Goal: Communication & Community: Participate in discussion

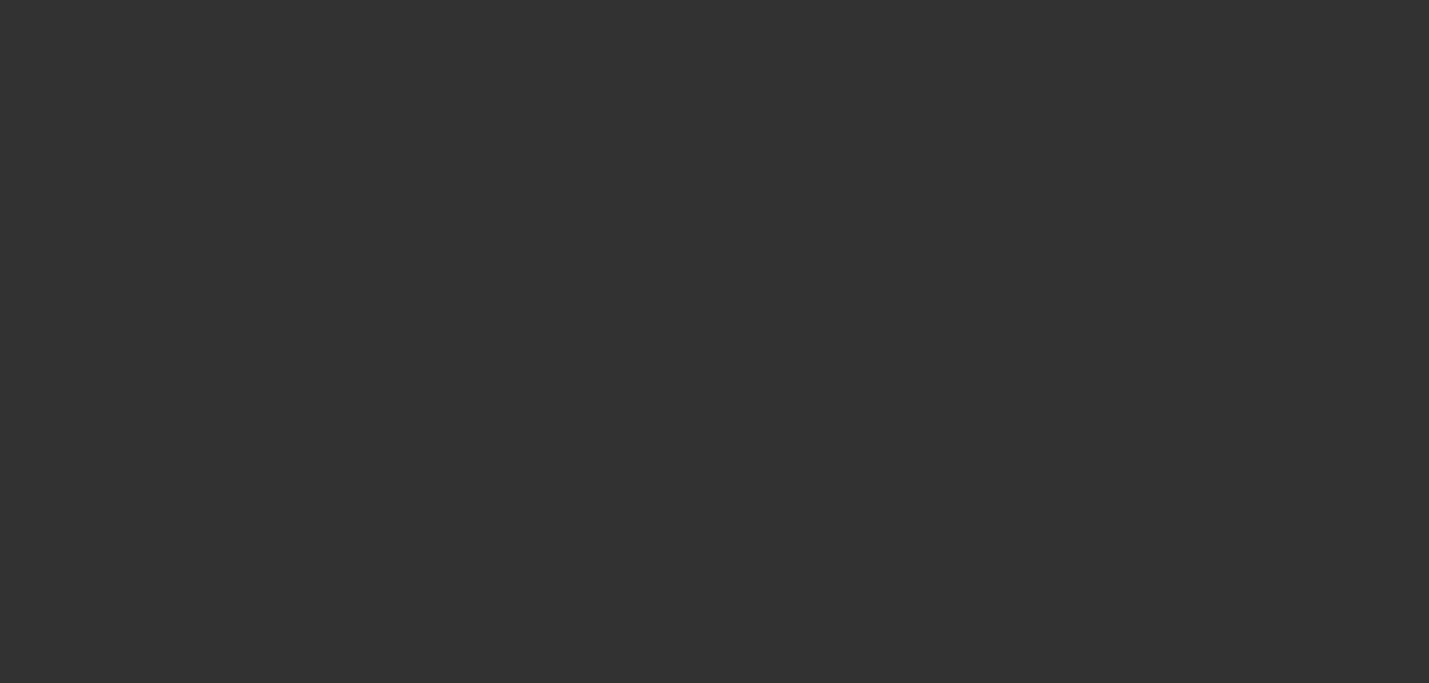
select select "3"
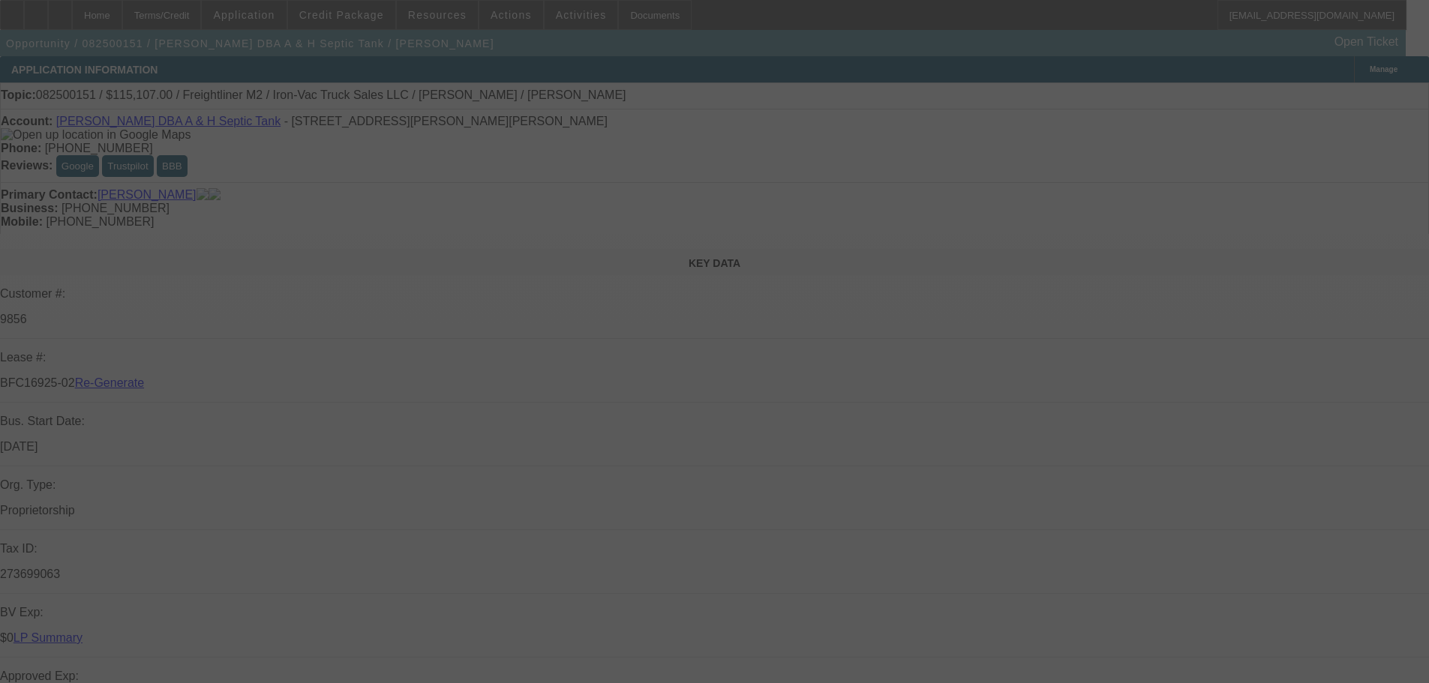
select select "0"
select select "2"
select select "0"
select select "6"
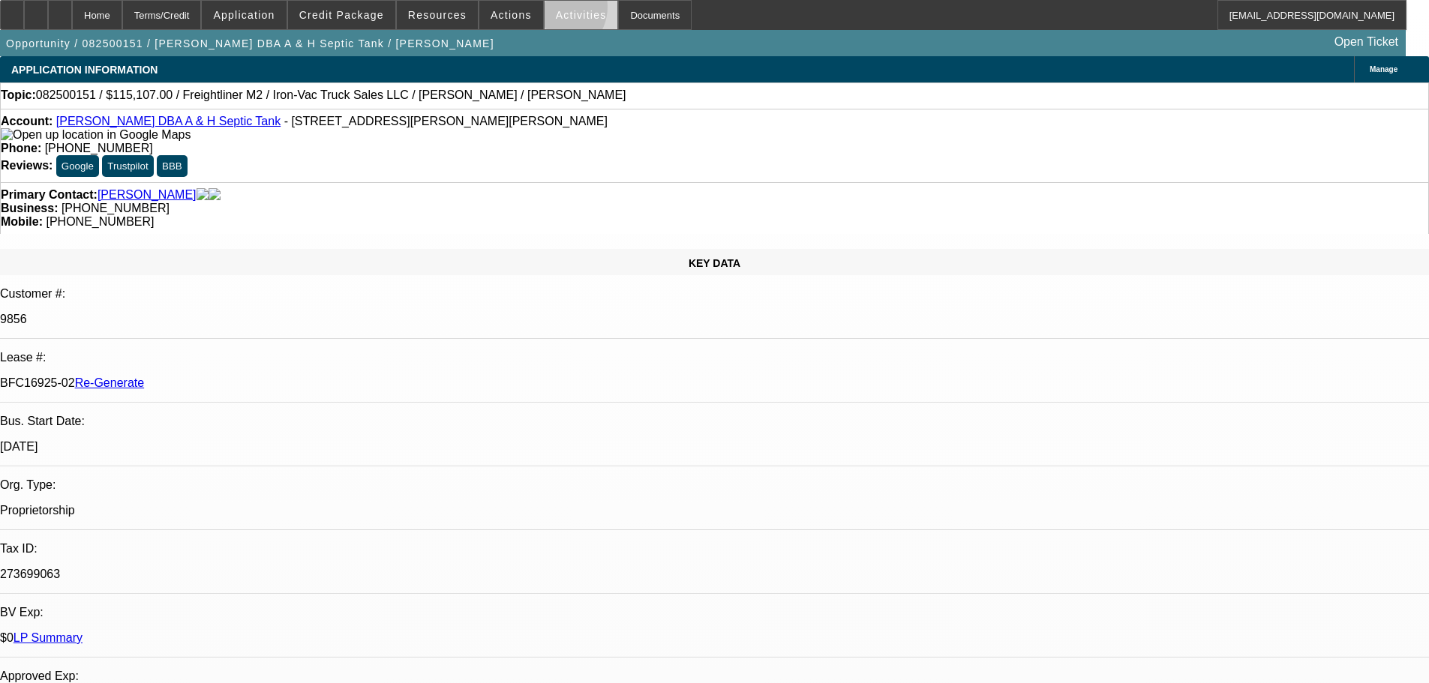
click at [556, 10] on span "Activities" at bounding box center [581, 15] width 51 height 12
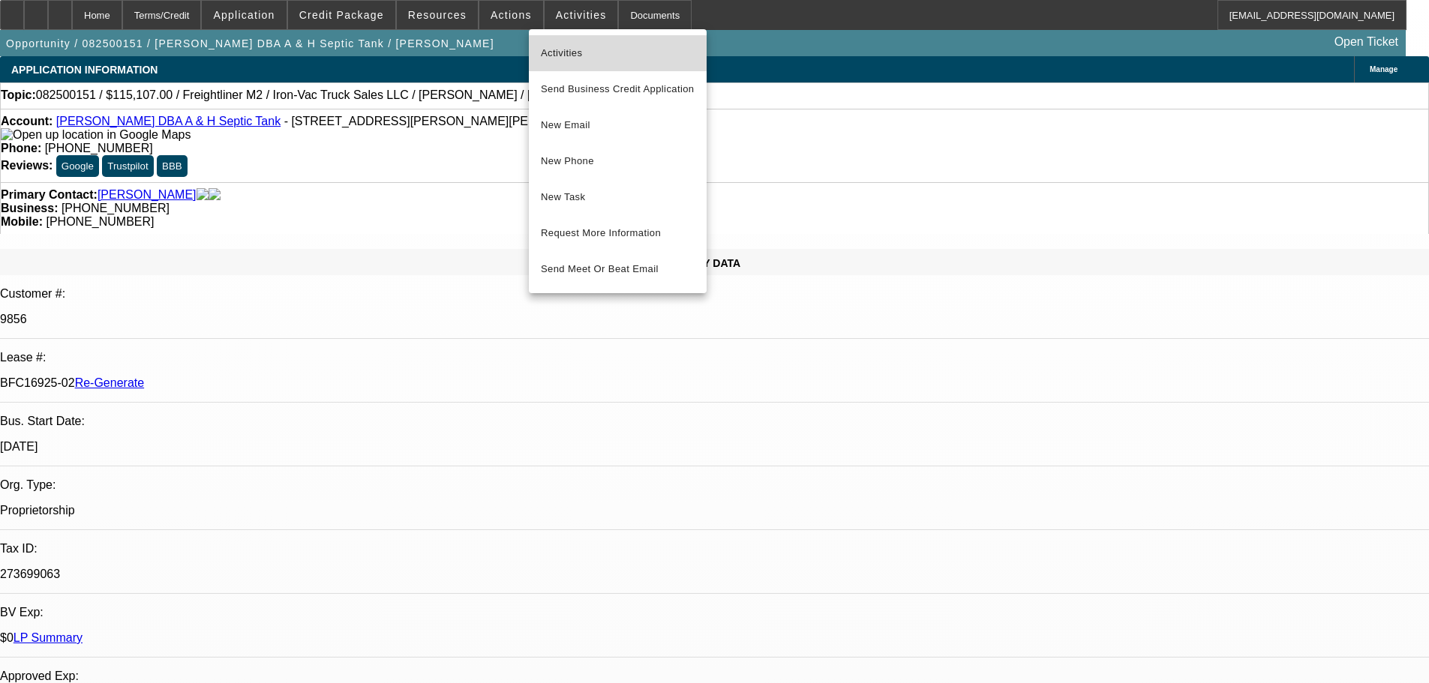
click at [565, 49] on span "Activities" at bounding box center [618, 53] width 154 height 18
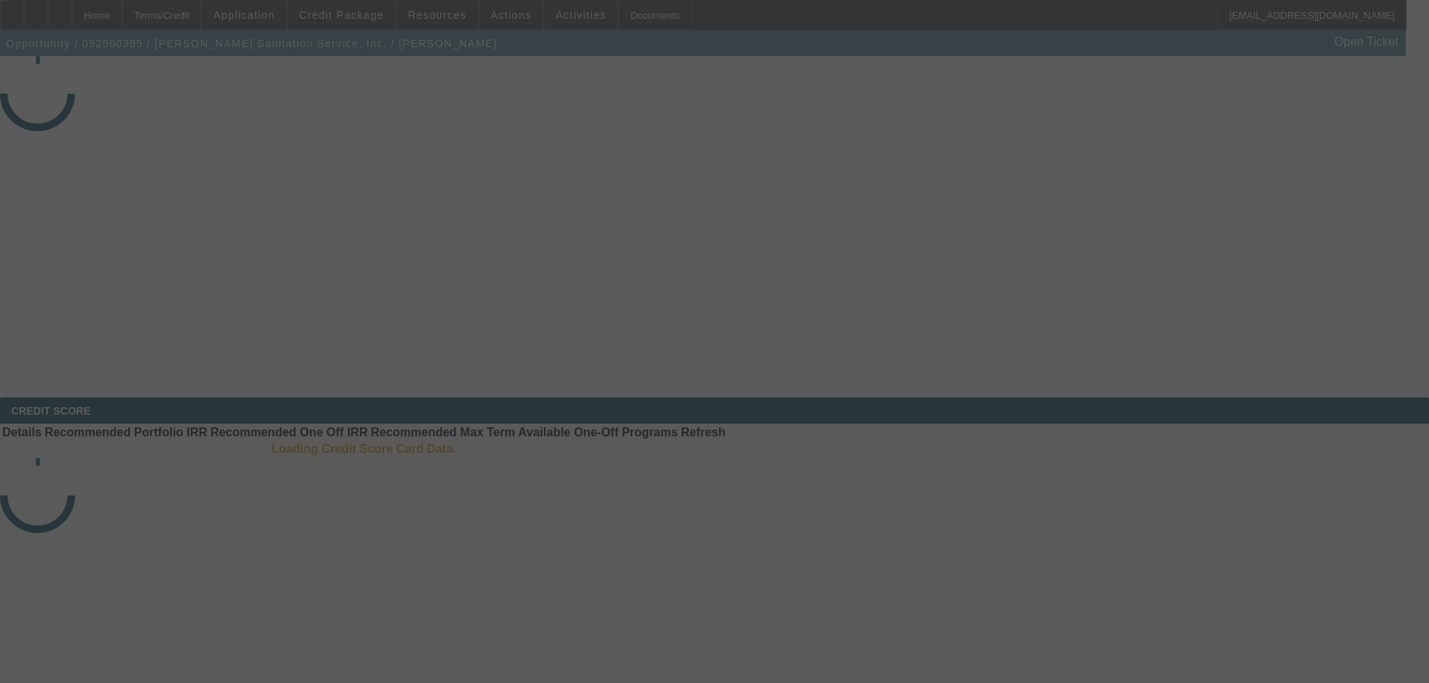
select select "3"
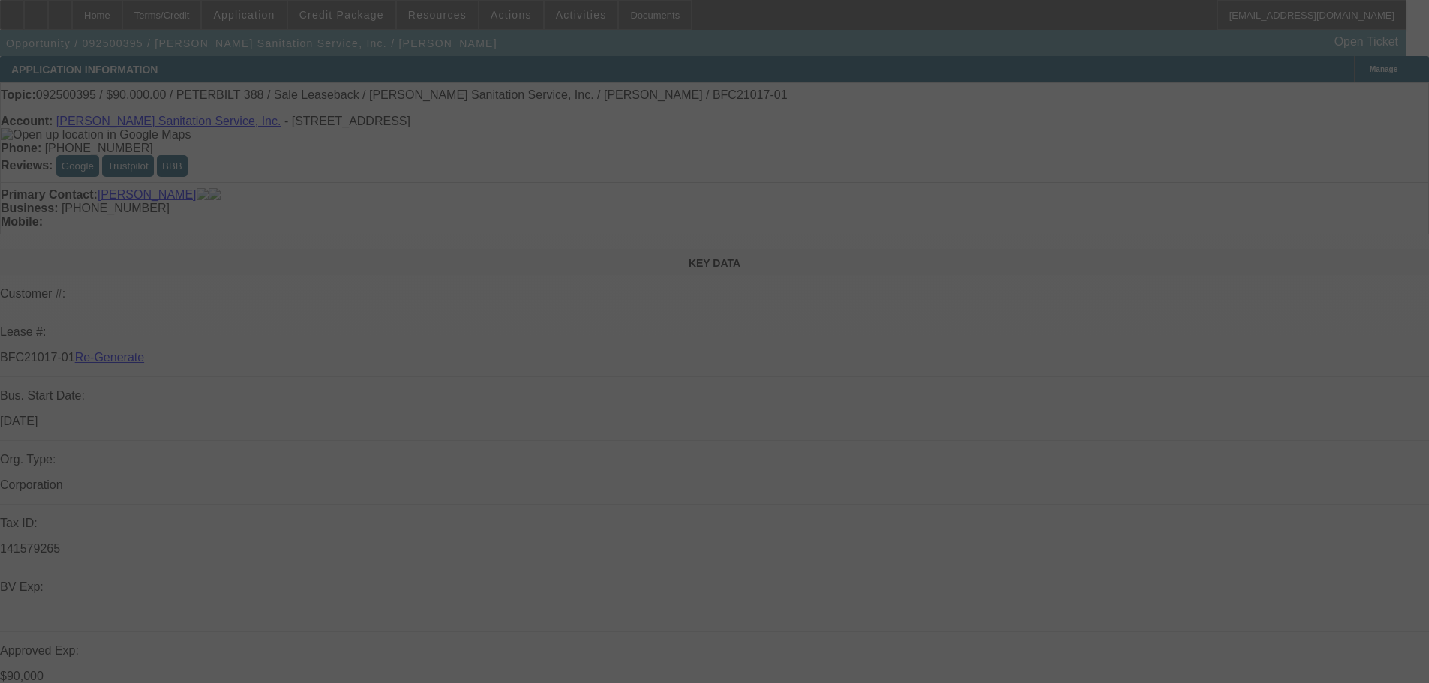
select select "0"
select select "2"
select select "0"
select select "6"
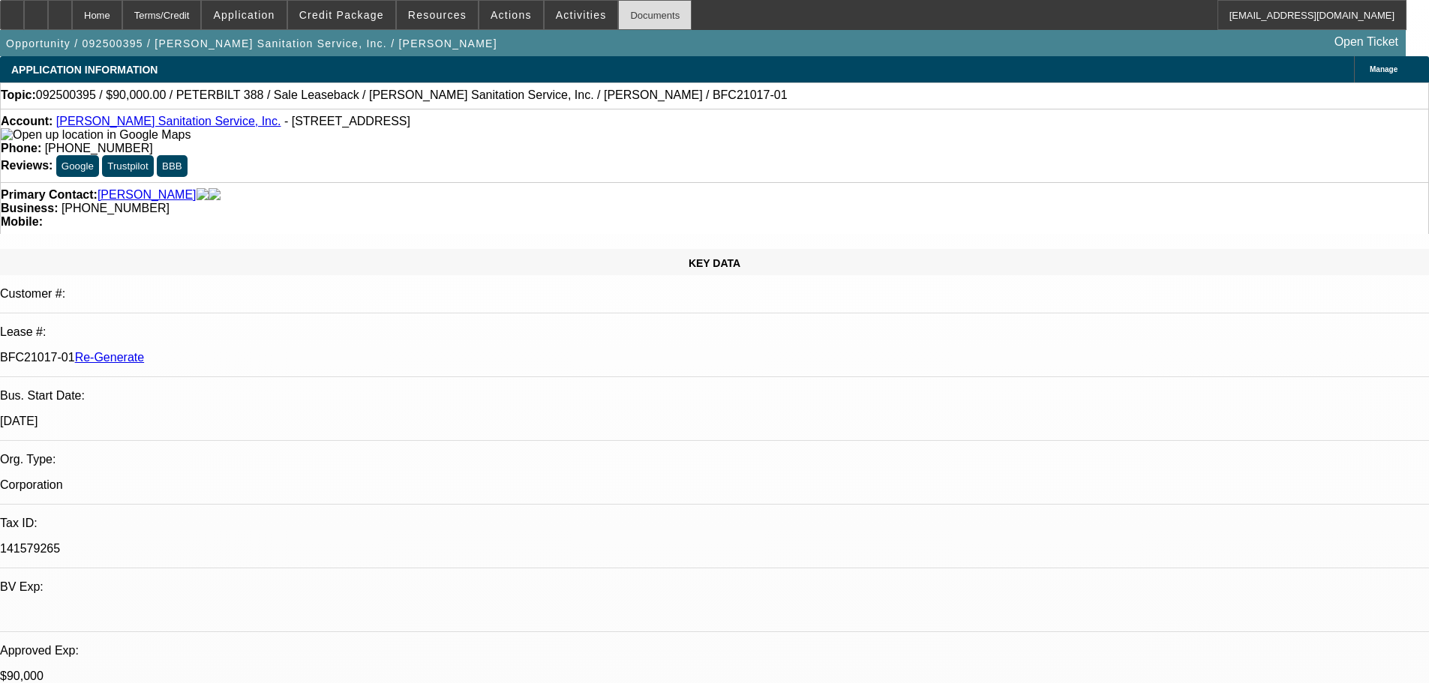
click at [623, 29] on div "Documents" at bounding box center [654, 15] width 73 height 30
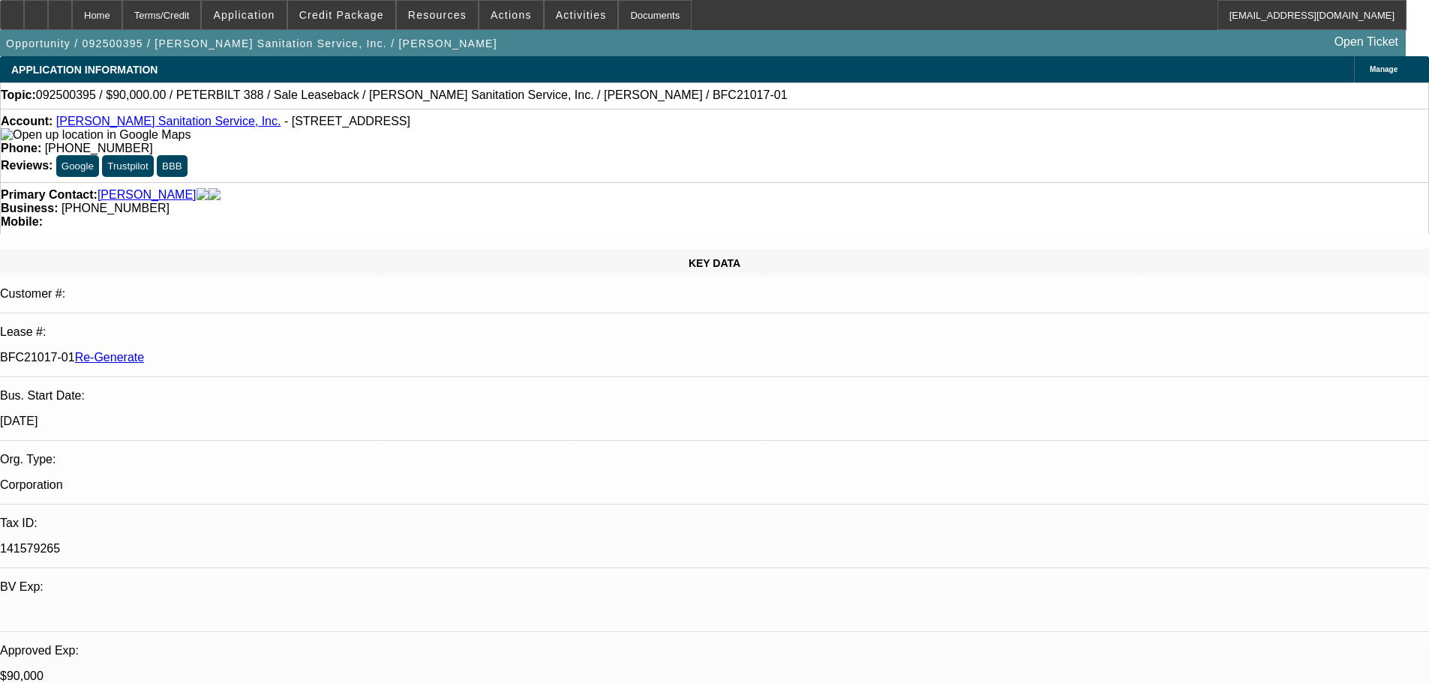
scroll to position [0, 0]
drag, startPoint x: 1123, startPoint y: 510, endPoint x: 1338, endPoint y: 502, distance: 215.3
